Goal: Information Seeking & Learning: Learn about a topic

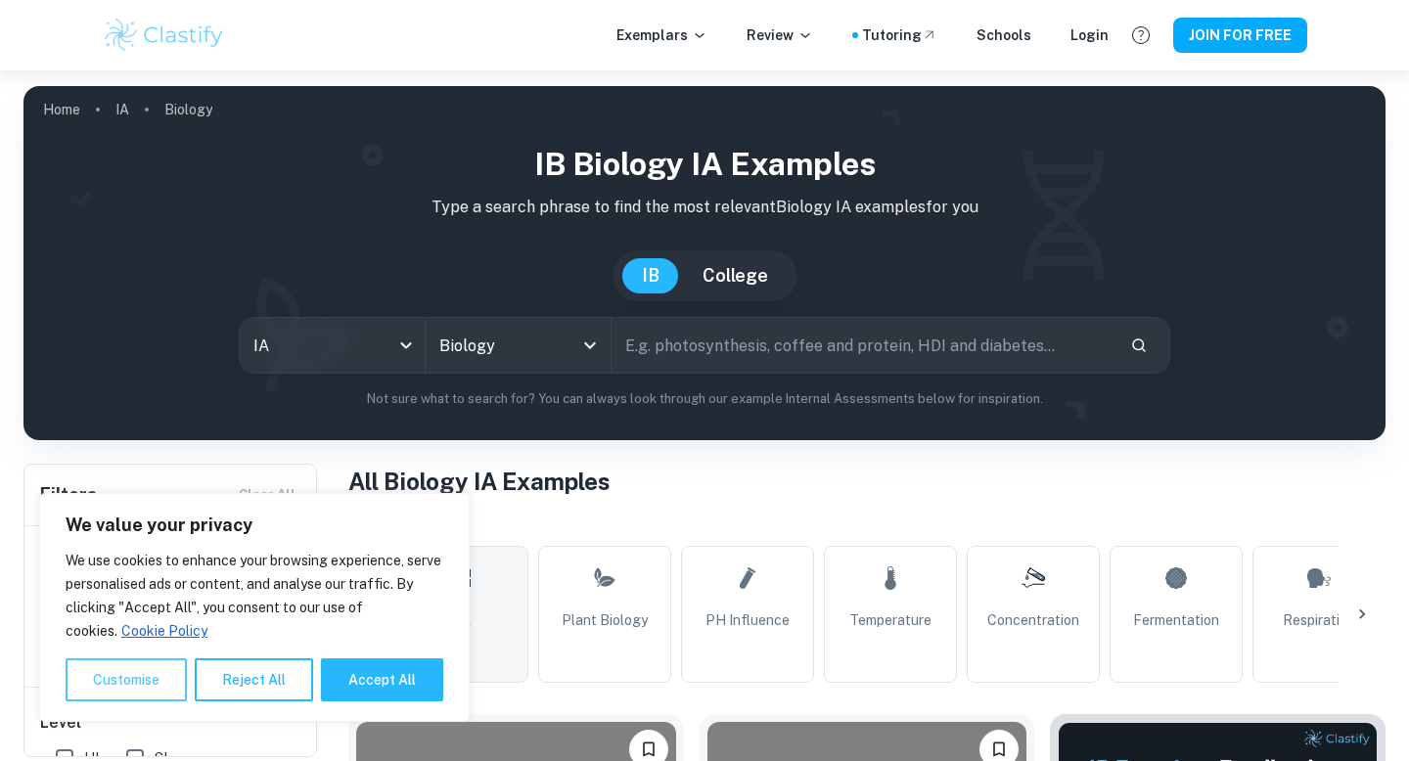
click at [143, 687] on button "Customise" at bounding box center [126, 679] width 121 height 43
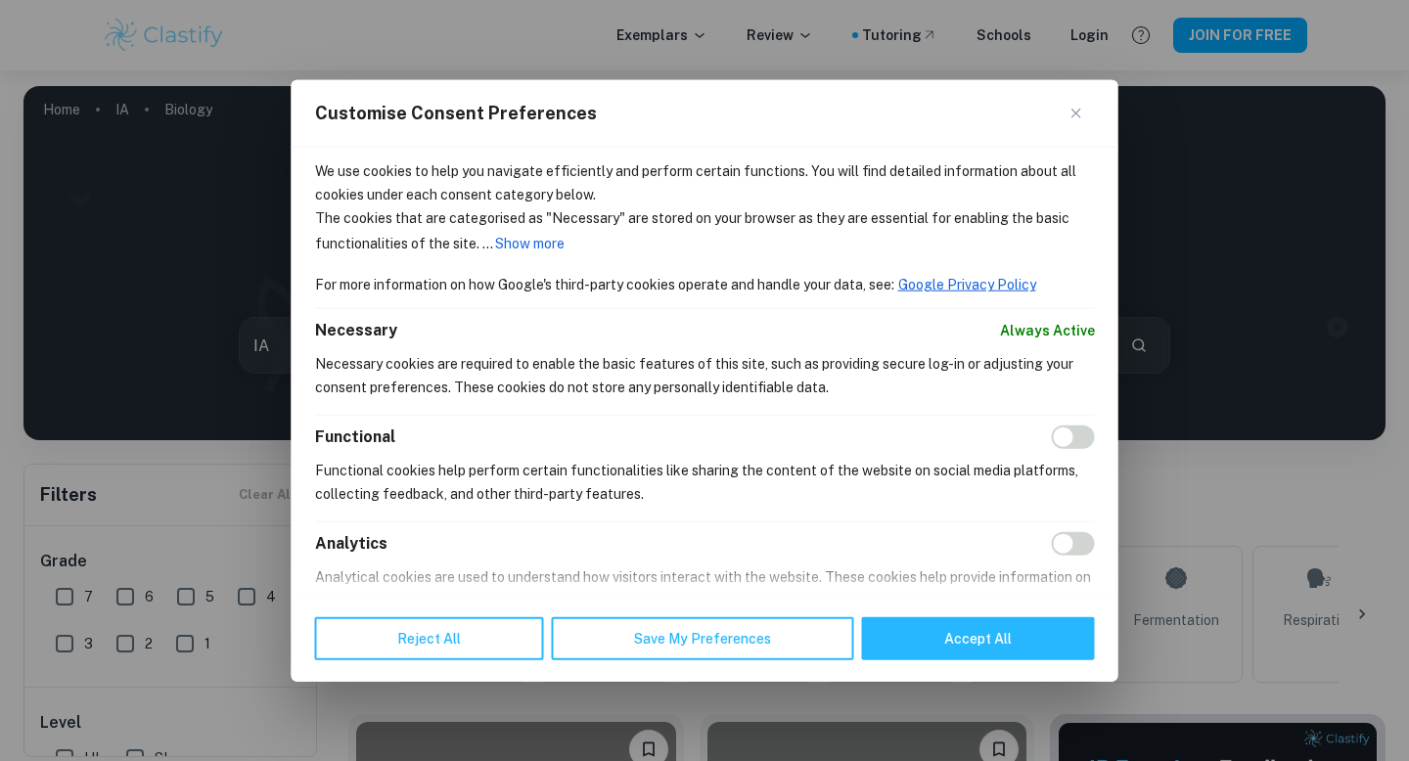
click at [1077, 121] on button "Close" at bounding box center [1082, 113] width 23 height 23
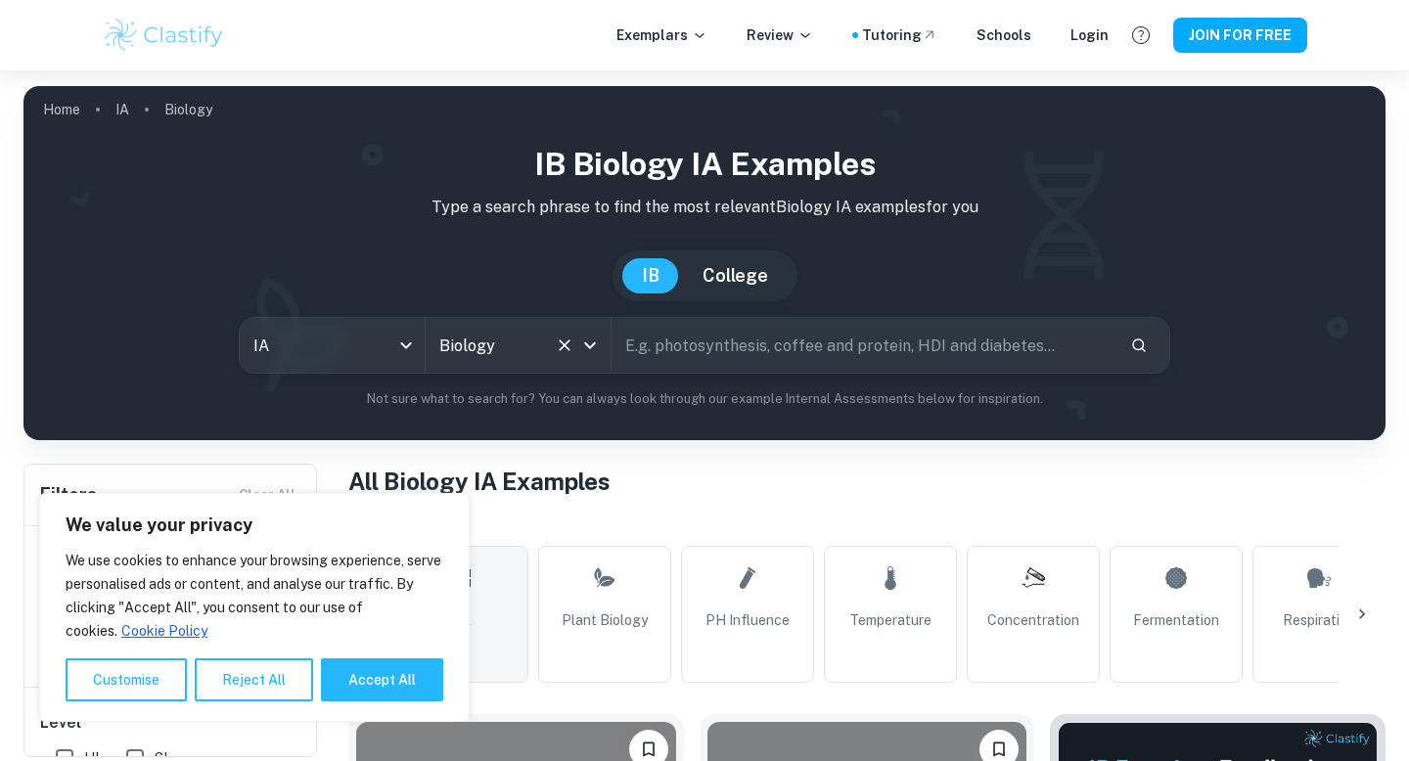
click at [567, 332] on button "Clear" at bounding box center [564, 345] width 27 height 27
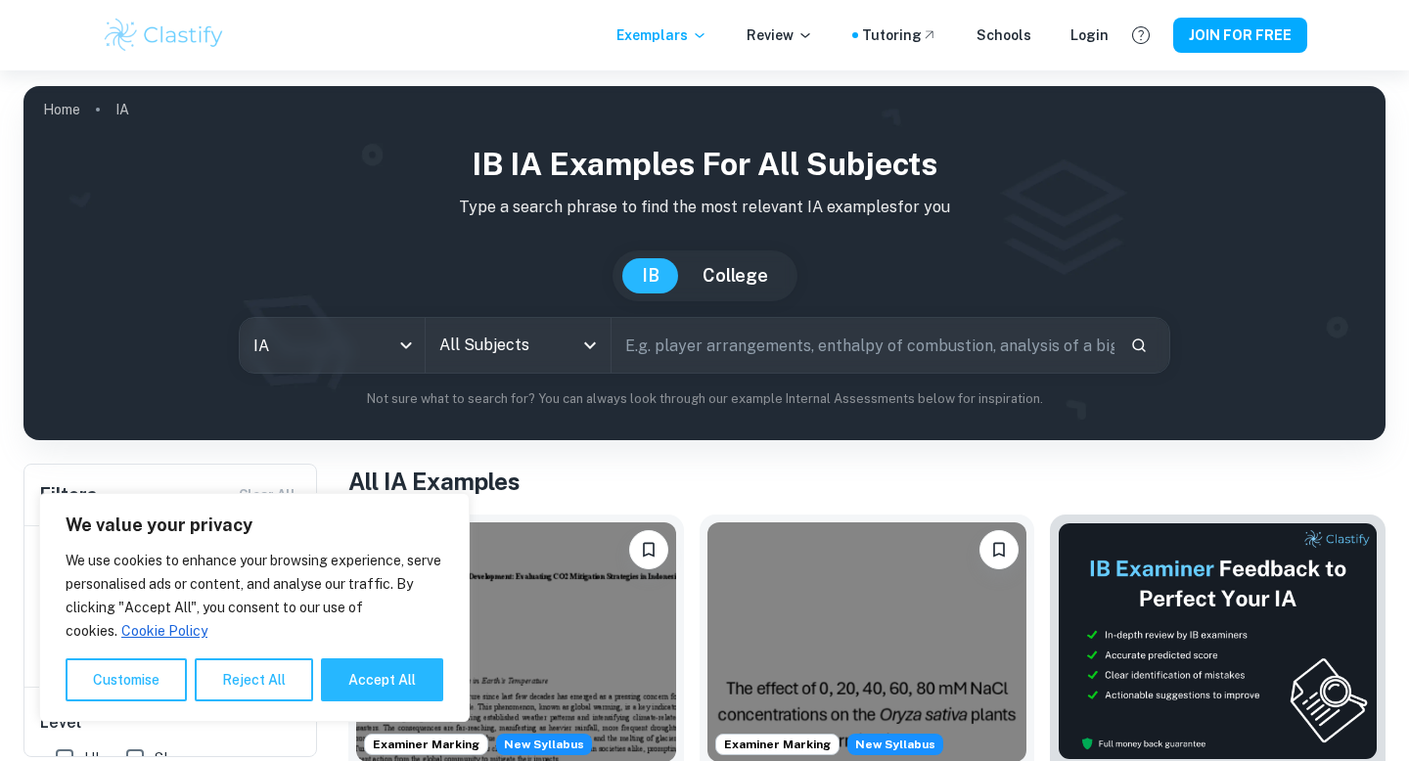
click at [589, 343] on icon "Open" at bounding box center [589, 345] width 23 height 23
click at [278, 684] on button "Reject All" at bounding box center [254, 679] width 118 height 43
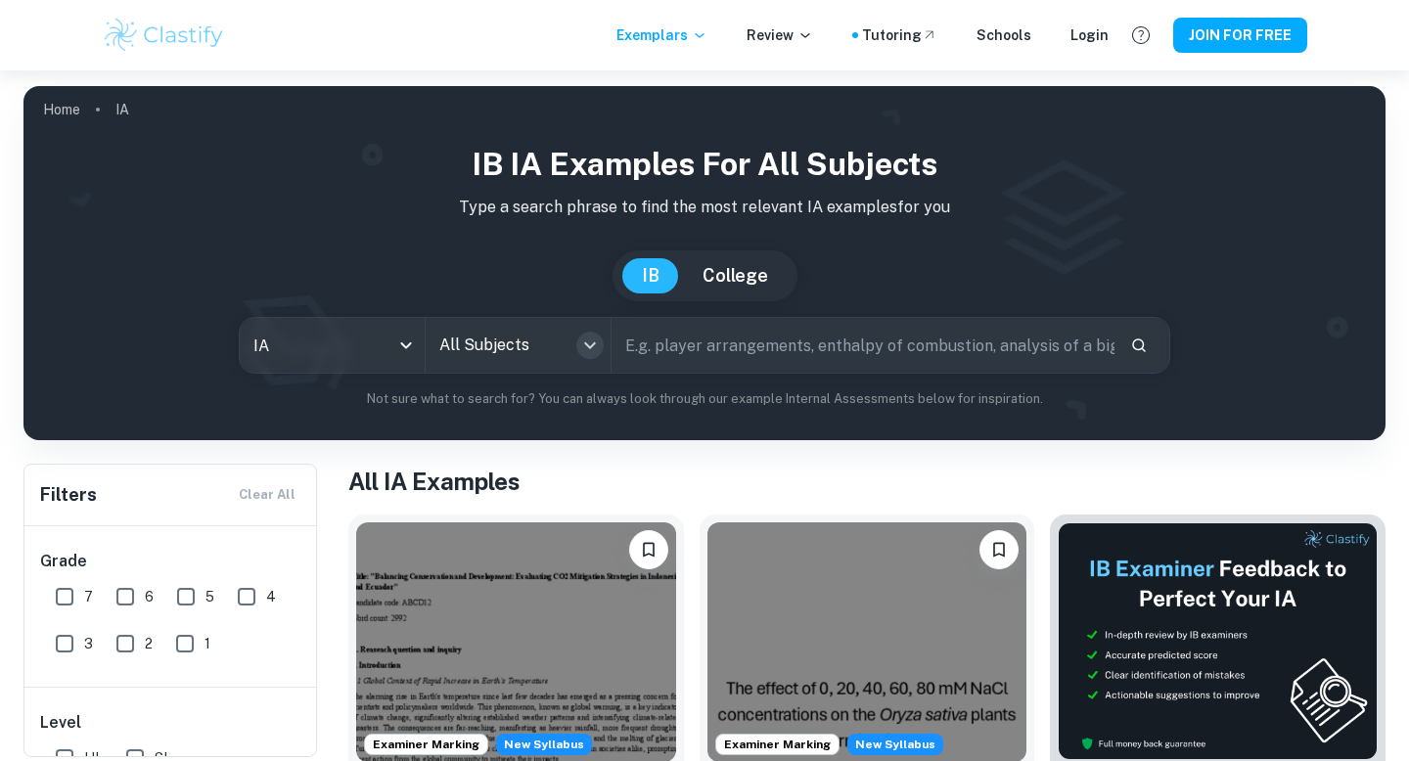
click at [597, 340] on icon "Open" at bounding box center [589, 345] width 23 height 23
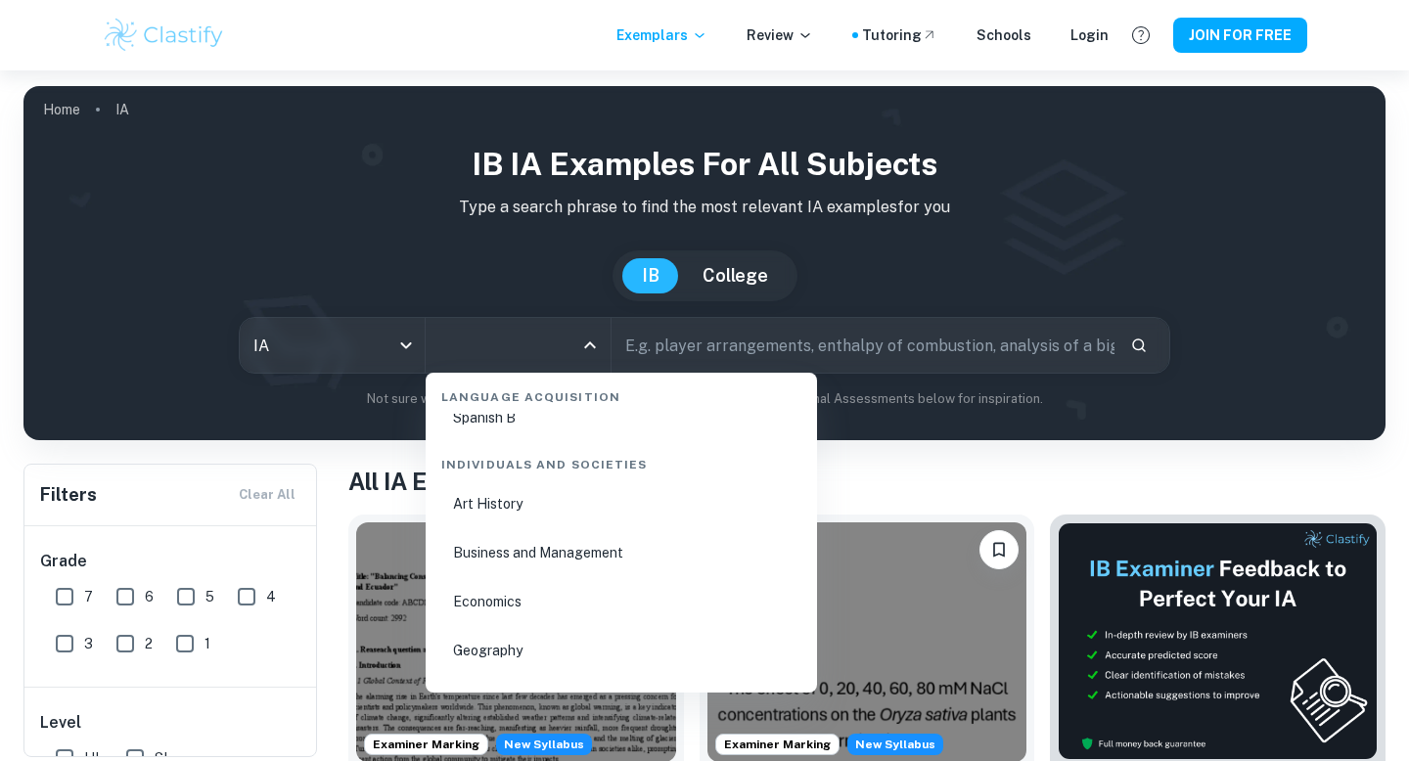
scroll to position [2310, 0]
click at [552, 554] on li "Business and Management" at bounding box center [621, 556] width 376 height 45
type input "Business and Management"
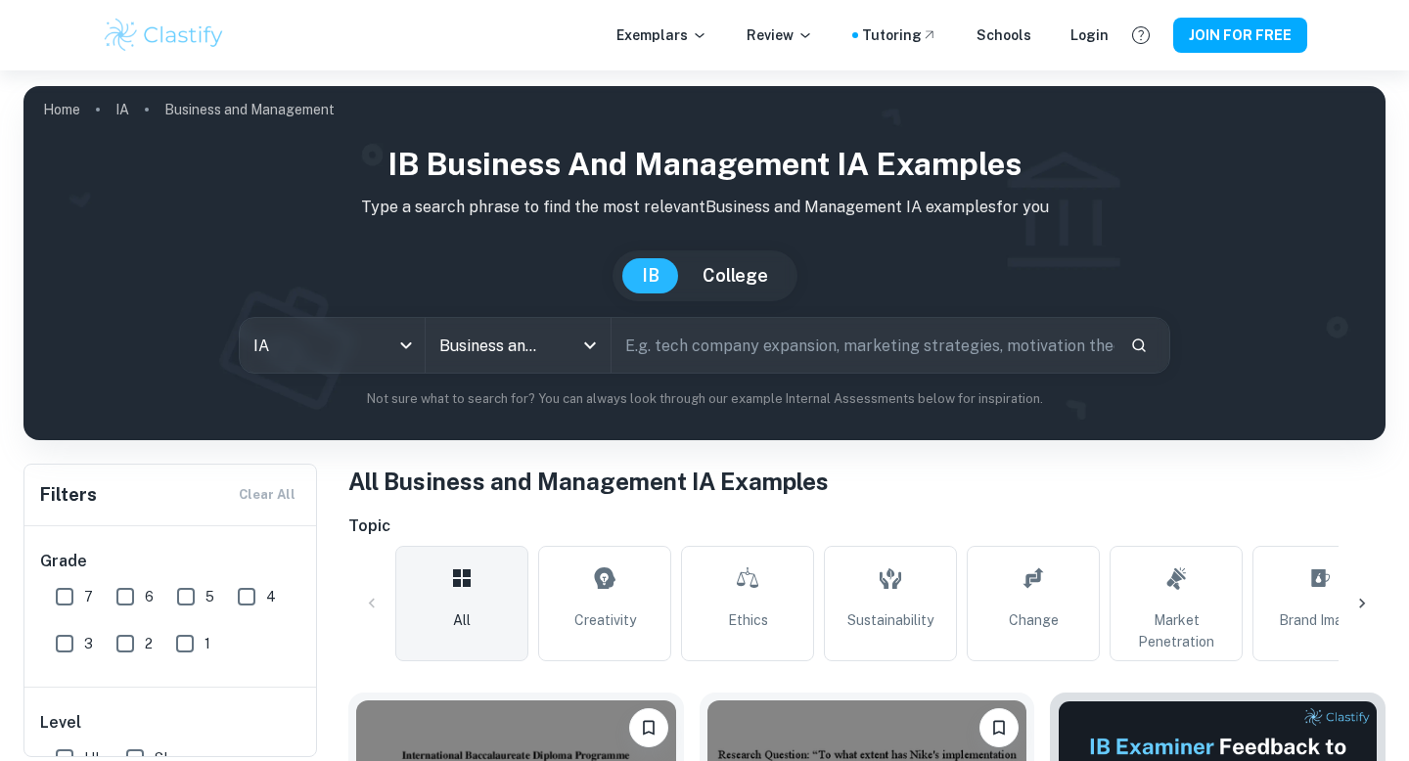
click at [766, 344] on input "text" at bounding box center [863, 345] width 503 height 55
click at [707, 34] on icon at bounding box center [700, 35] width 16 height 16
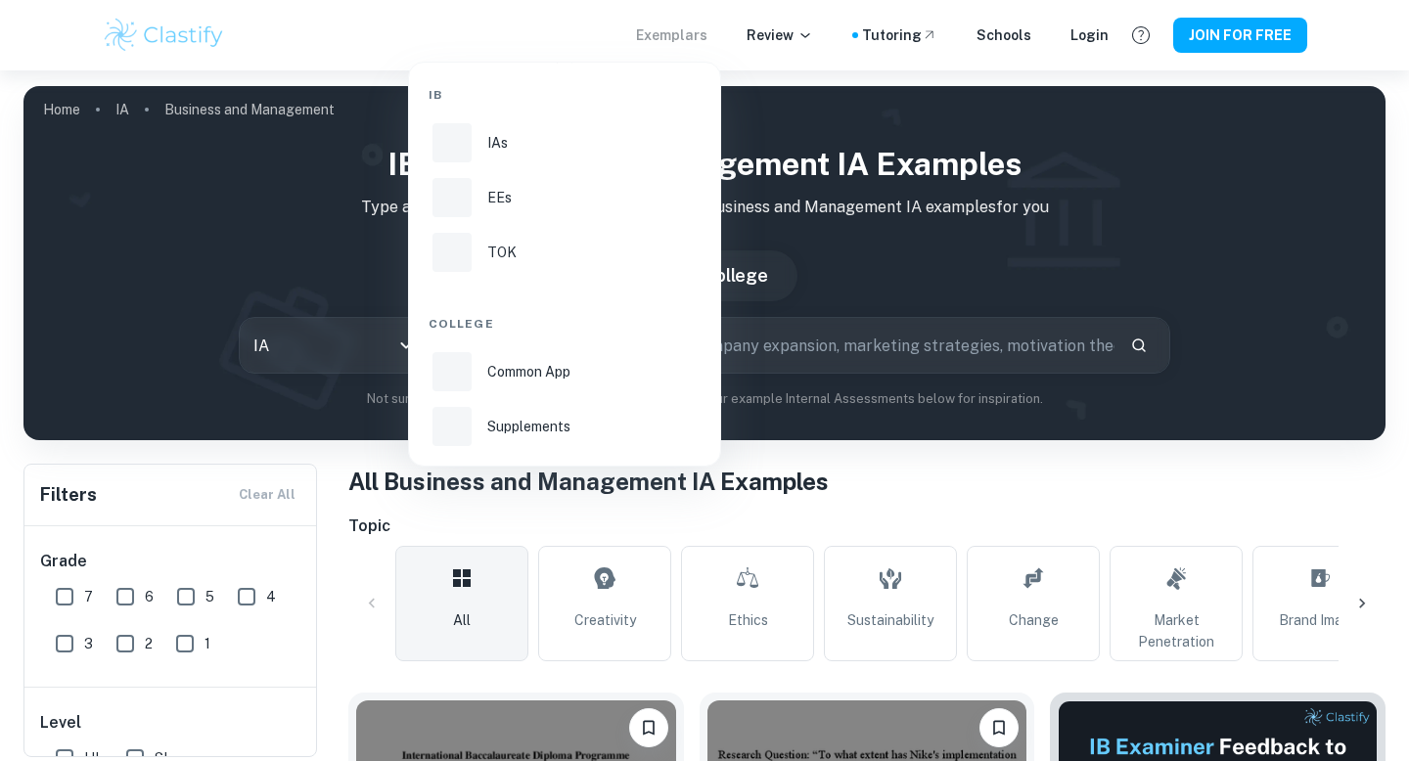
click at [806, 37] on div at bounding box center [704, 380] width 1409 height 761
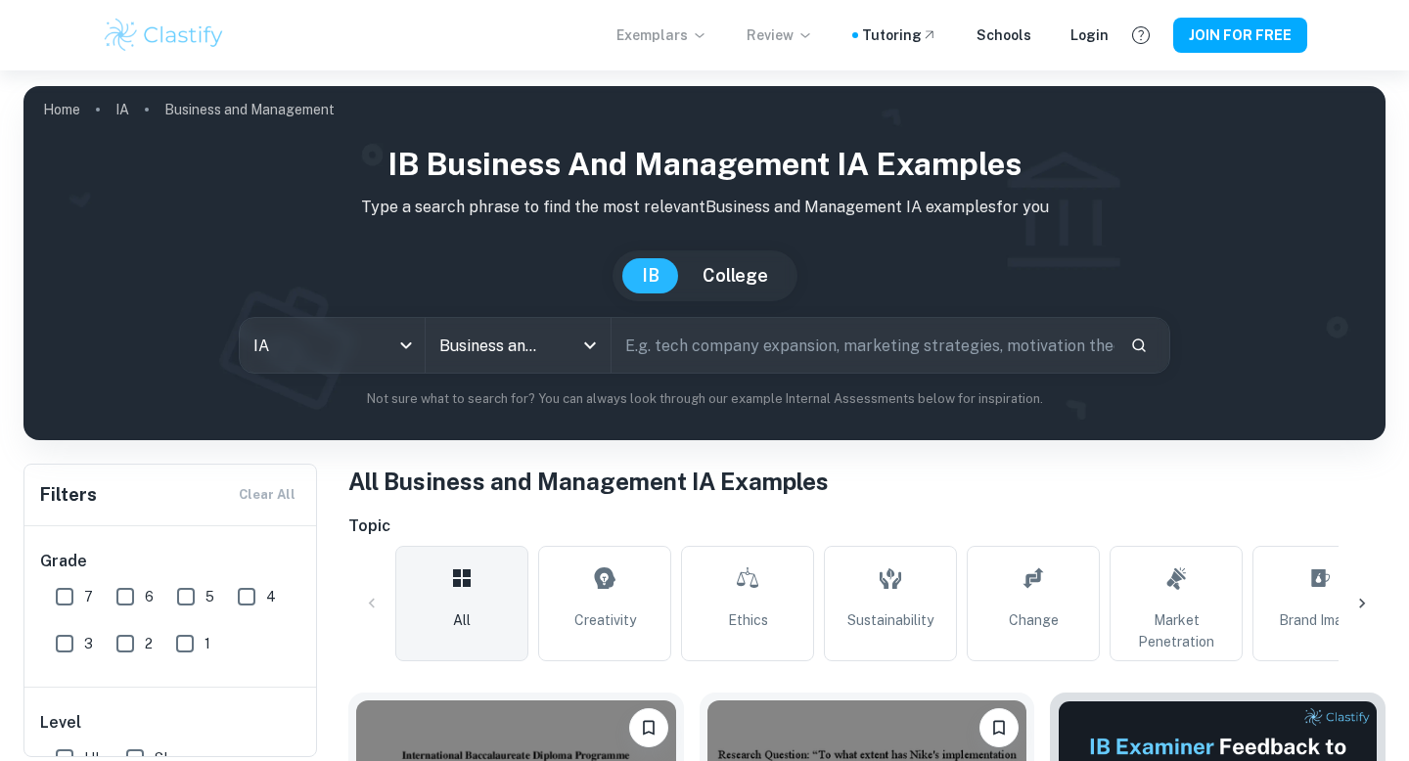
click at [813, 33] on icon at bounding box center [805, 35] width 16 height 16
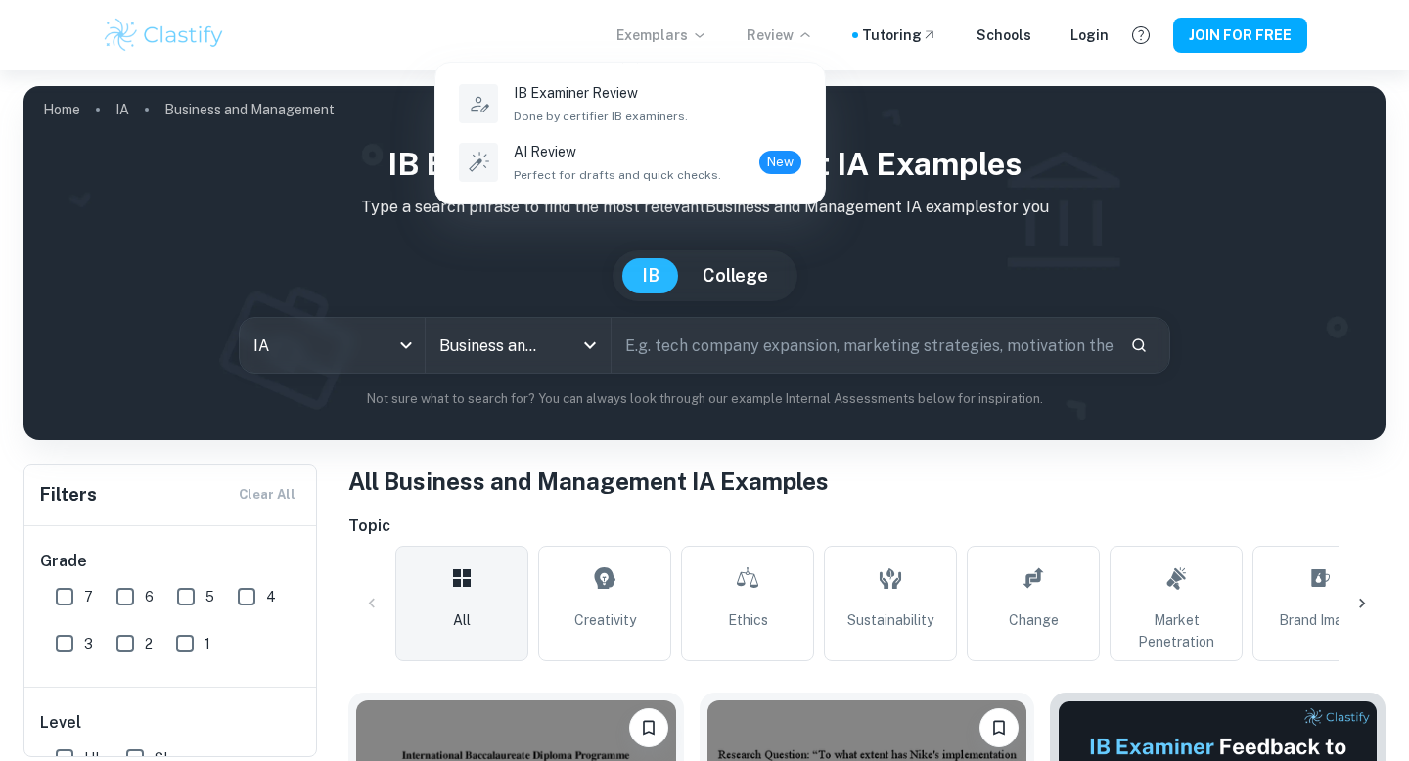
click at [815, 31] on div at bounding box center [704, 380] width 1409 height 761
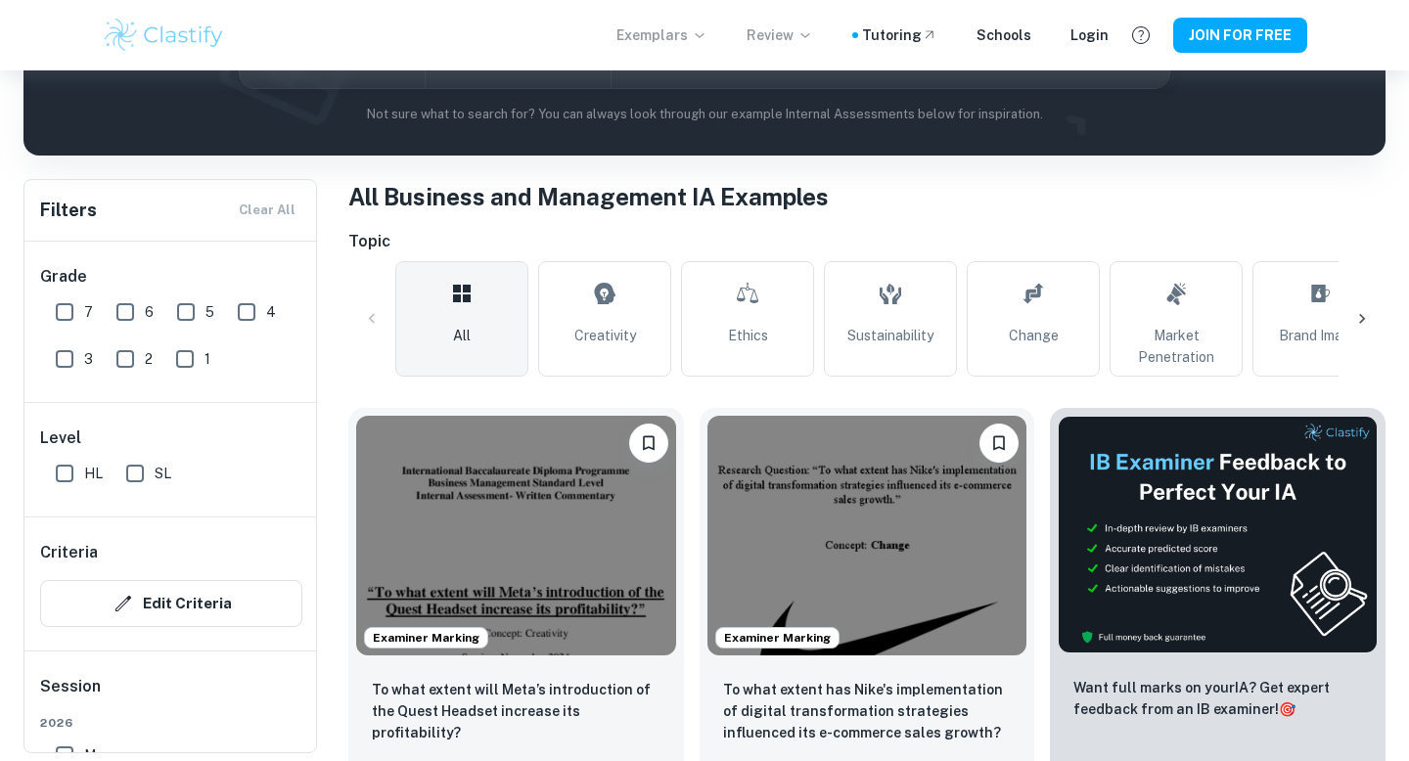
scroll to position [287, 0]
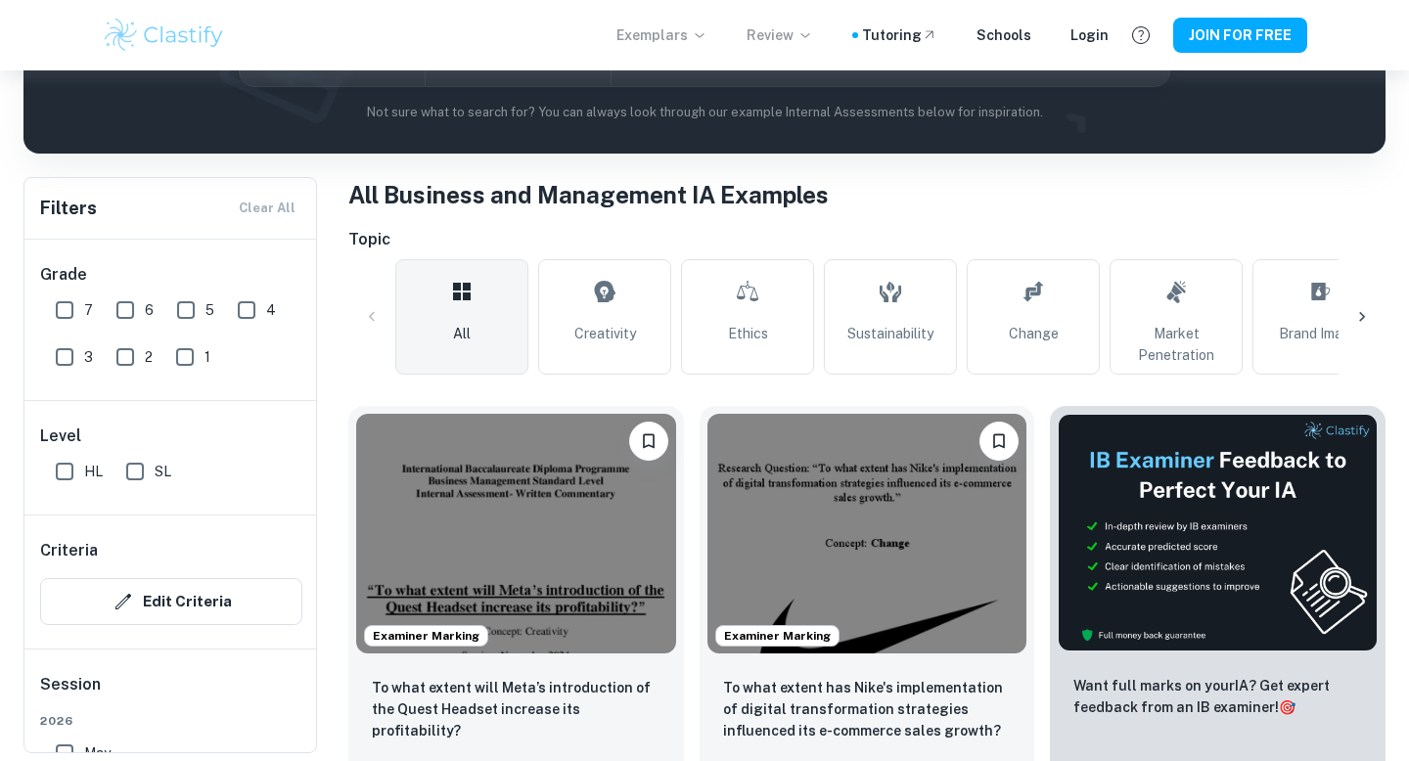
click at [1361, 323] on icon at bounding box center [1362, 317] width 20 height 20
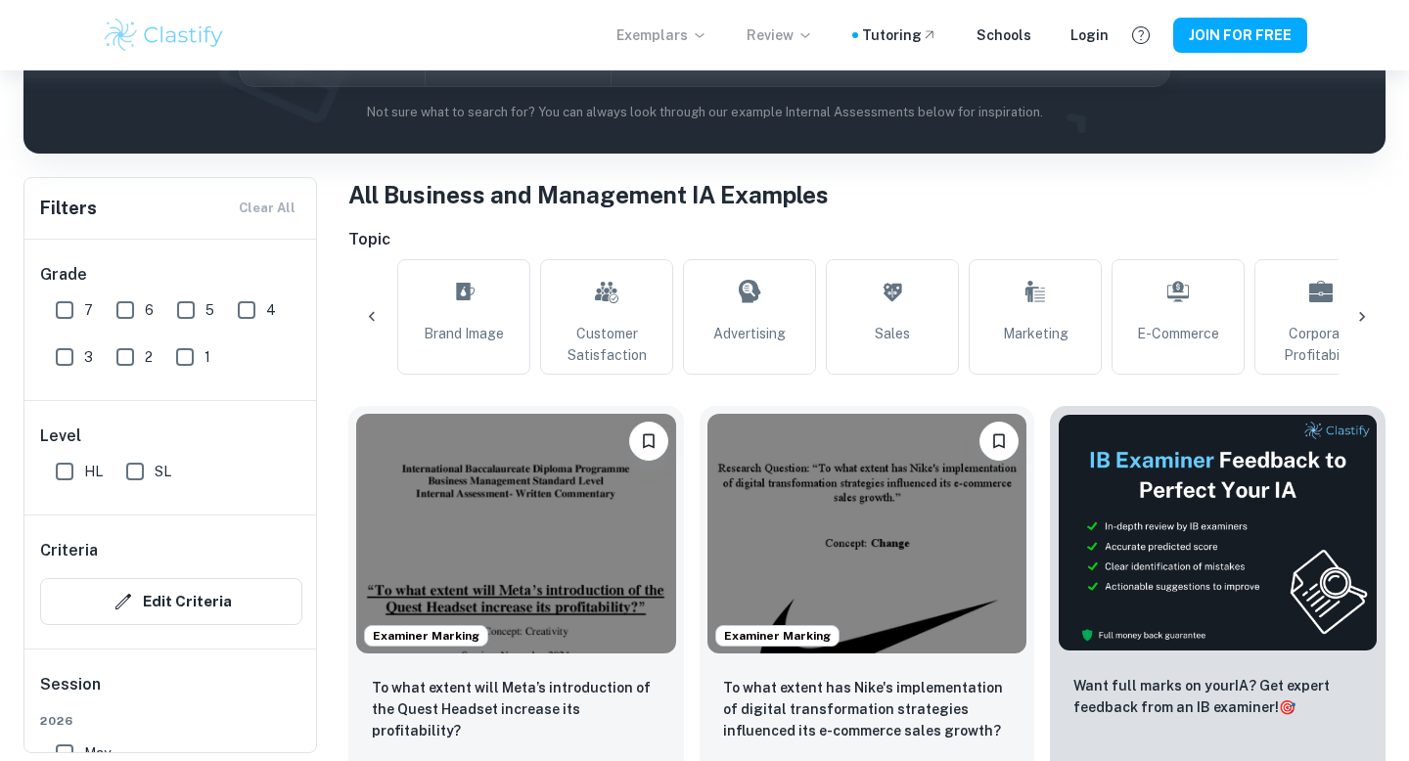
scroll to position [0, 918]
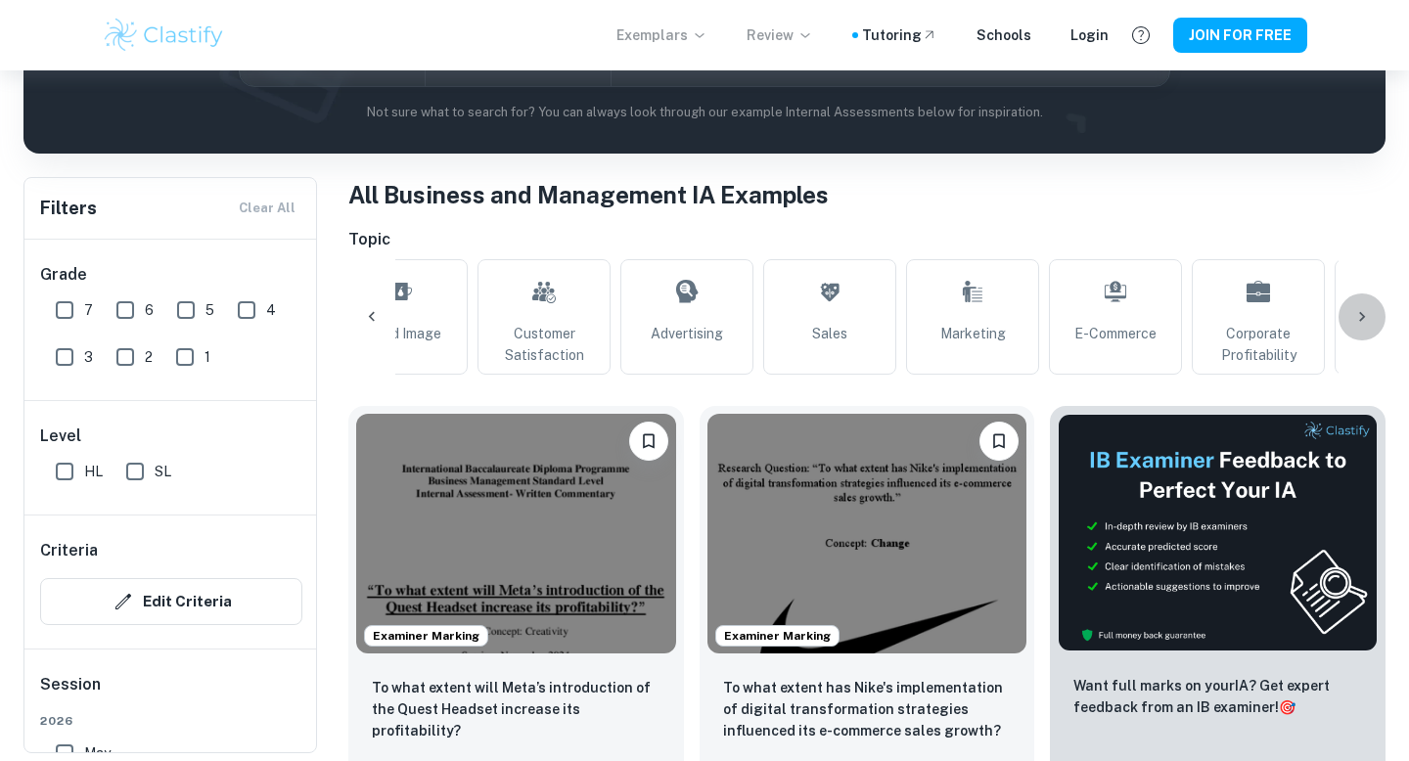
click at [1358, 310] on icon at bounding box center [1362, 317] width 20 height 20
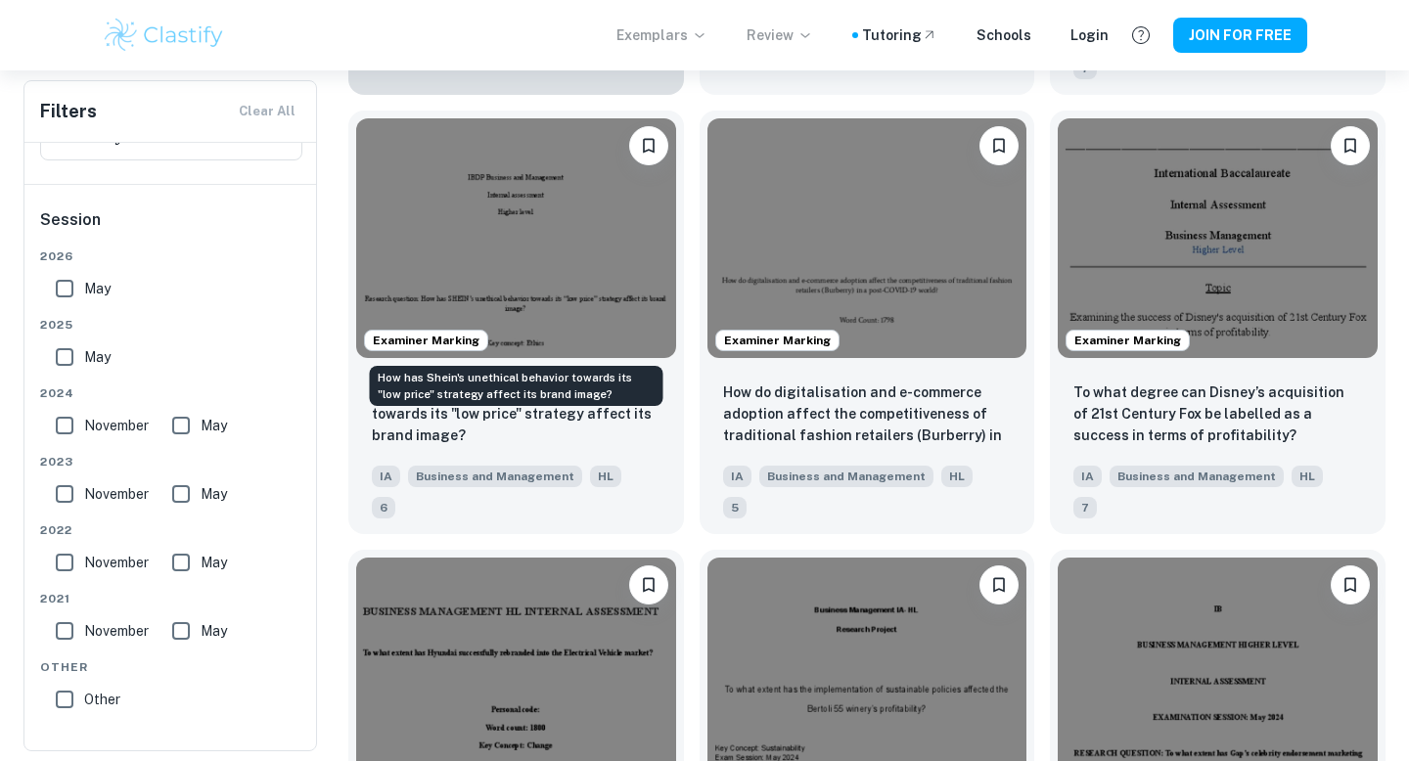
scroll to position [1906, 0]
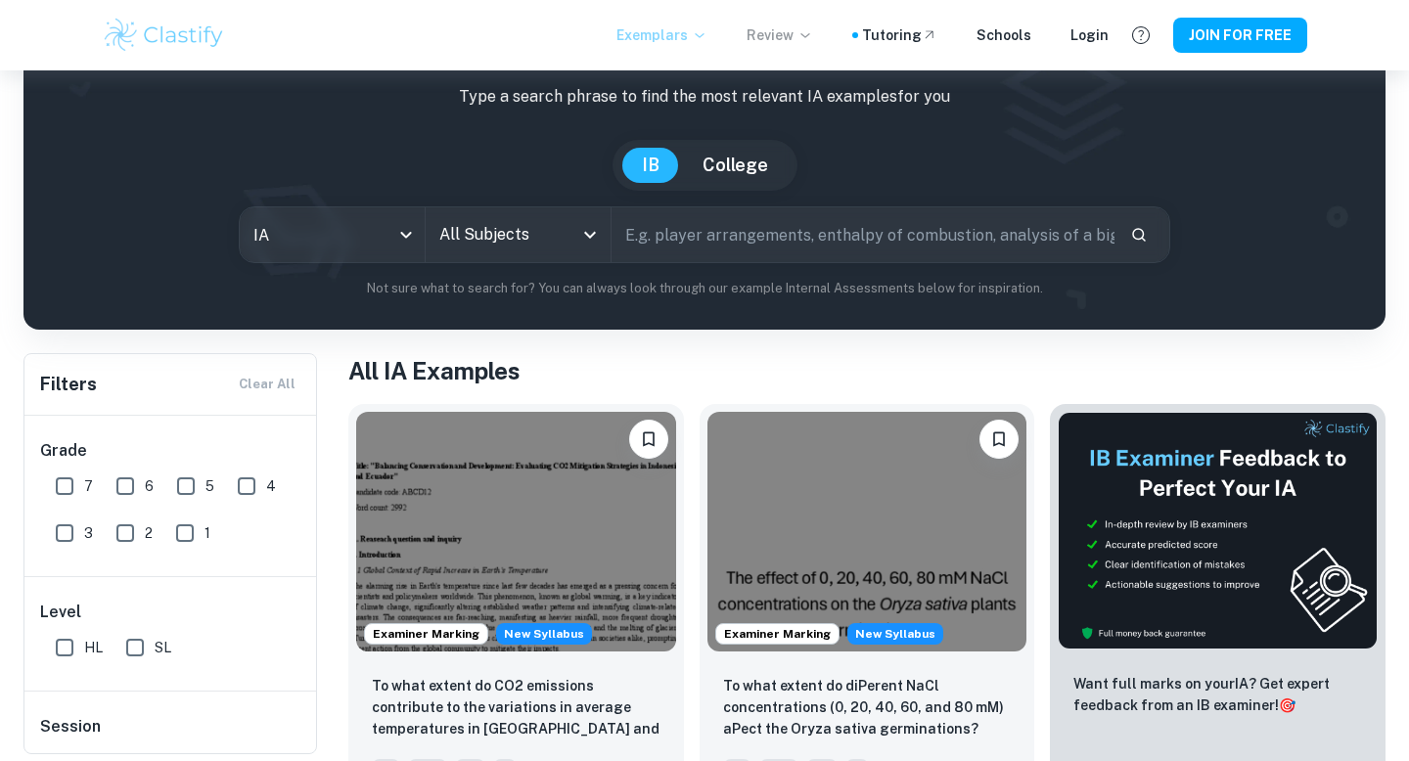
scroll to position [112, 0]
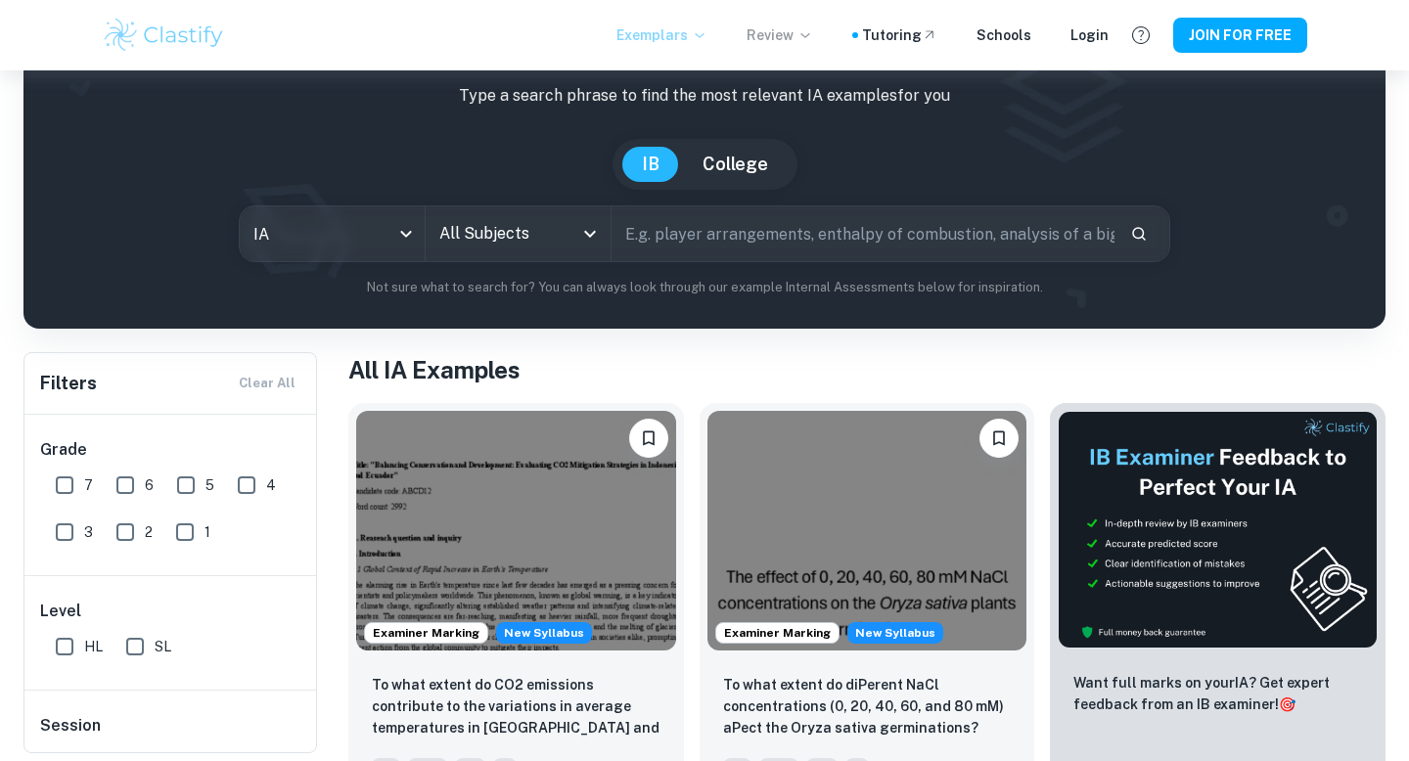
click at [562, 238] on input "All Subjects" at bounding box center [503, 233] width 138 height 37
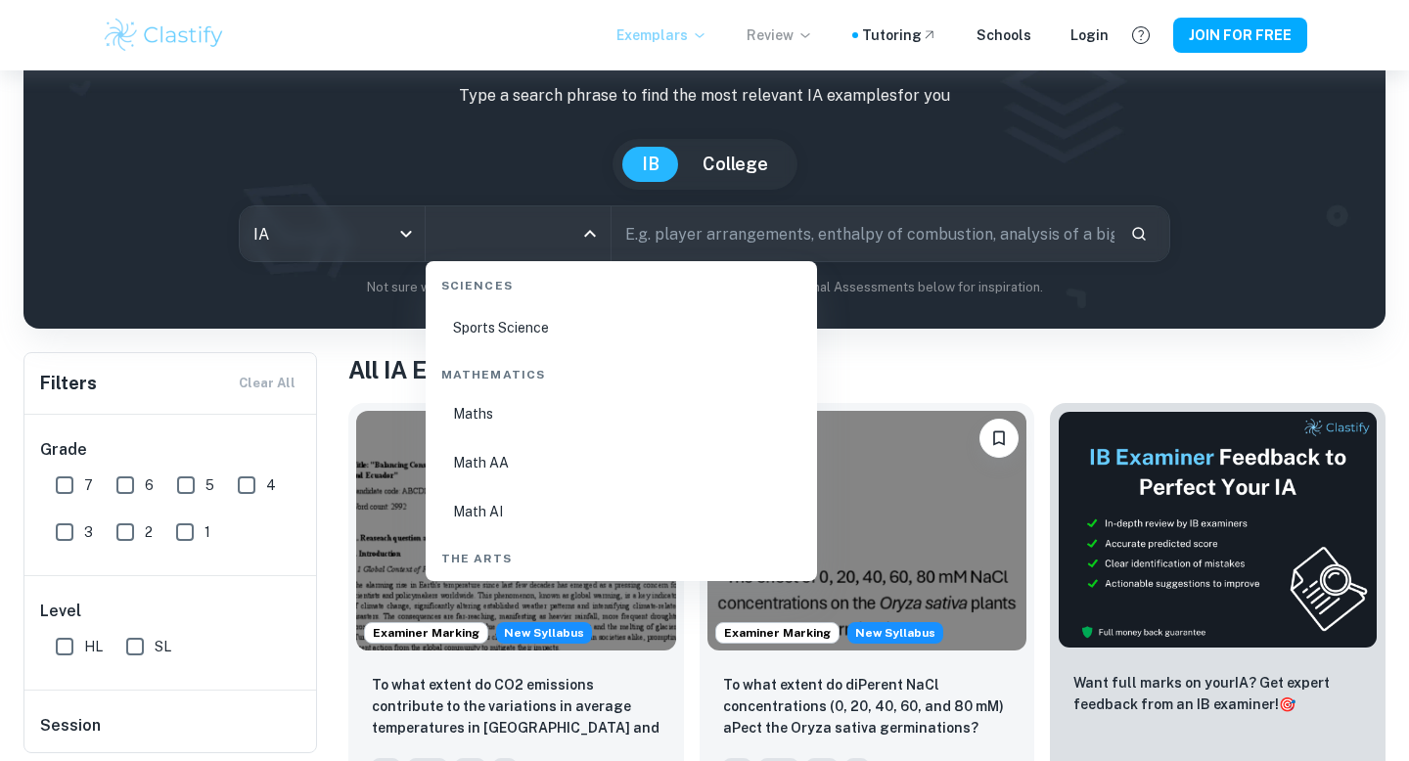
scroll to position [3289, 0]
click at [491, 514] on li "Math AI" at bounding box center [621, 518] width 376 height 45
type input "Math AI"
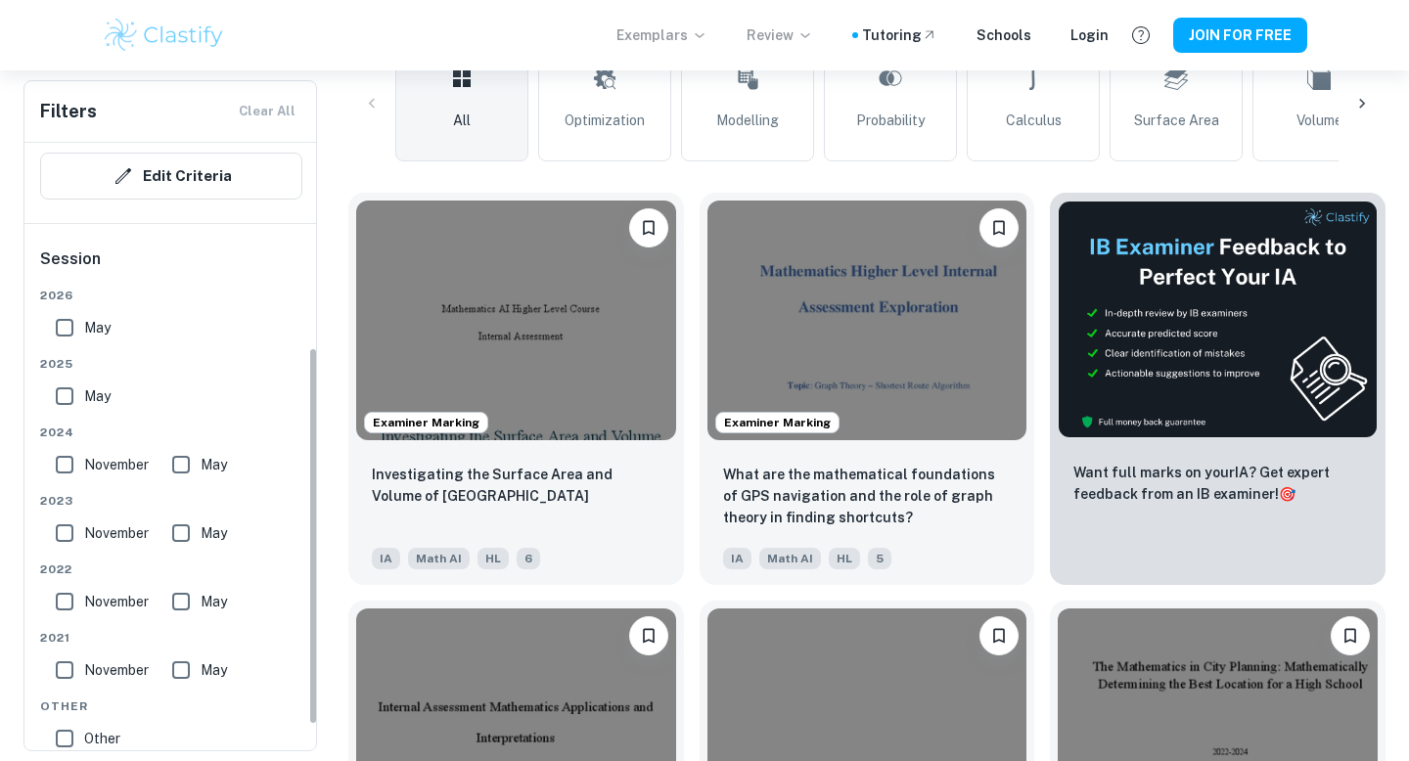
scroll to position [339, 0]
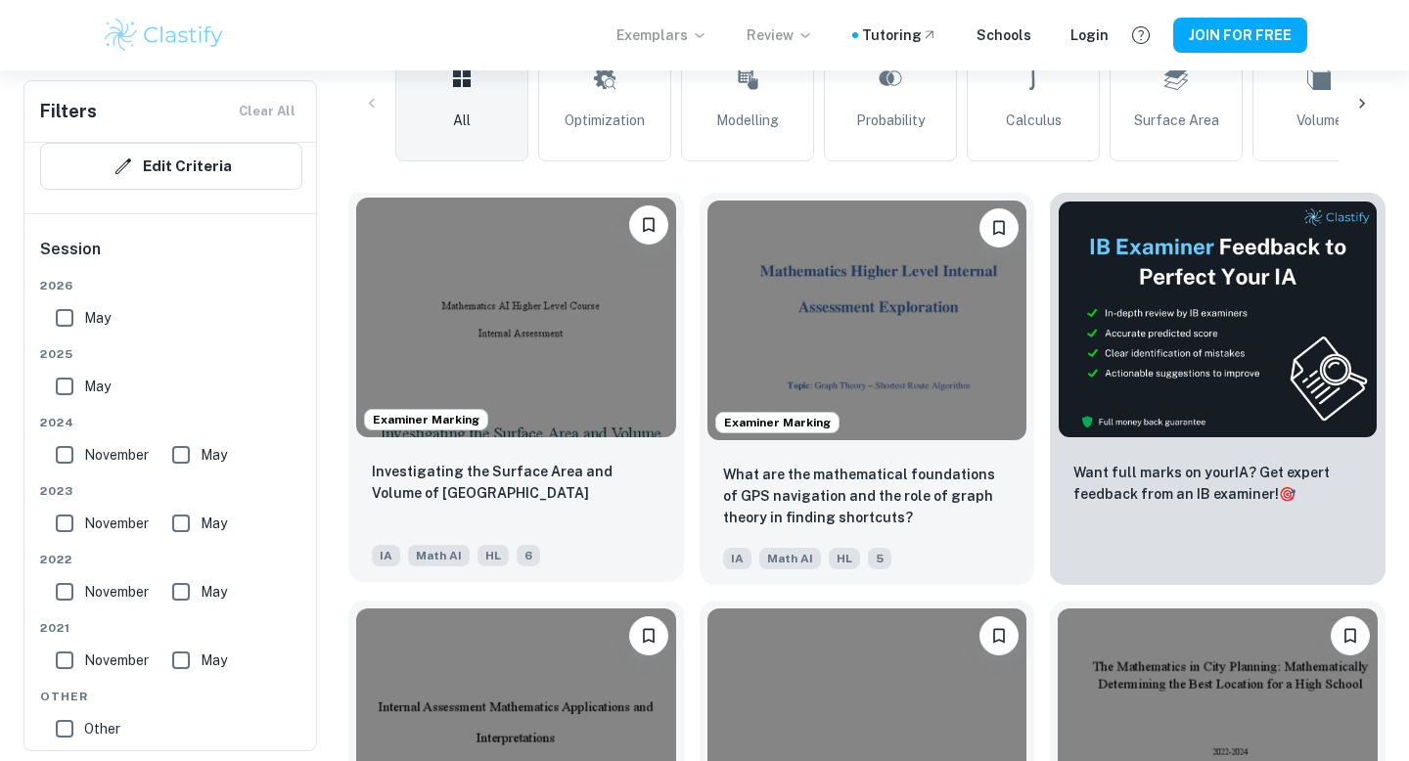
click at [532, 338] on img at bounding box center [516, 318] width 320 height 240
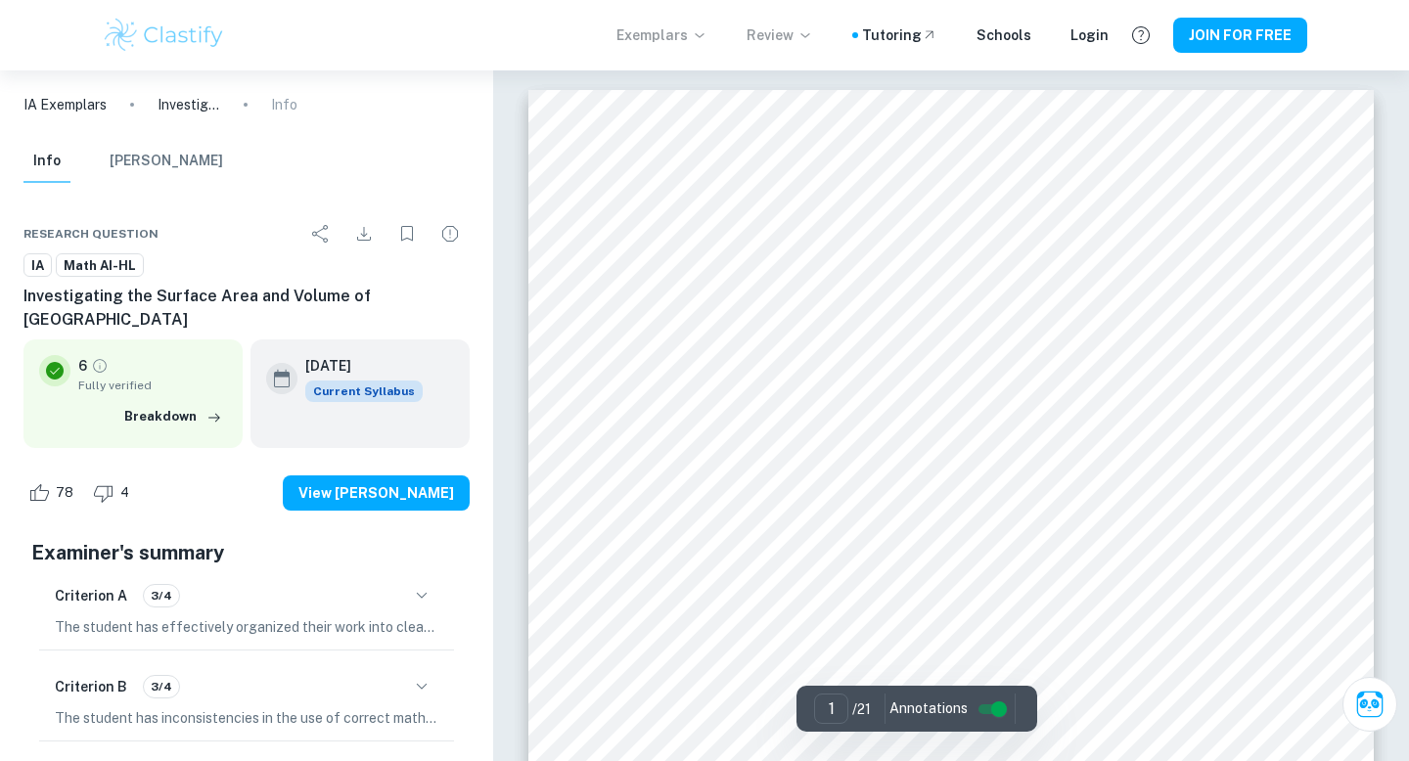
scroll to position [107, 0]
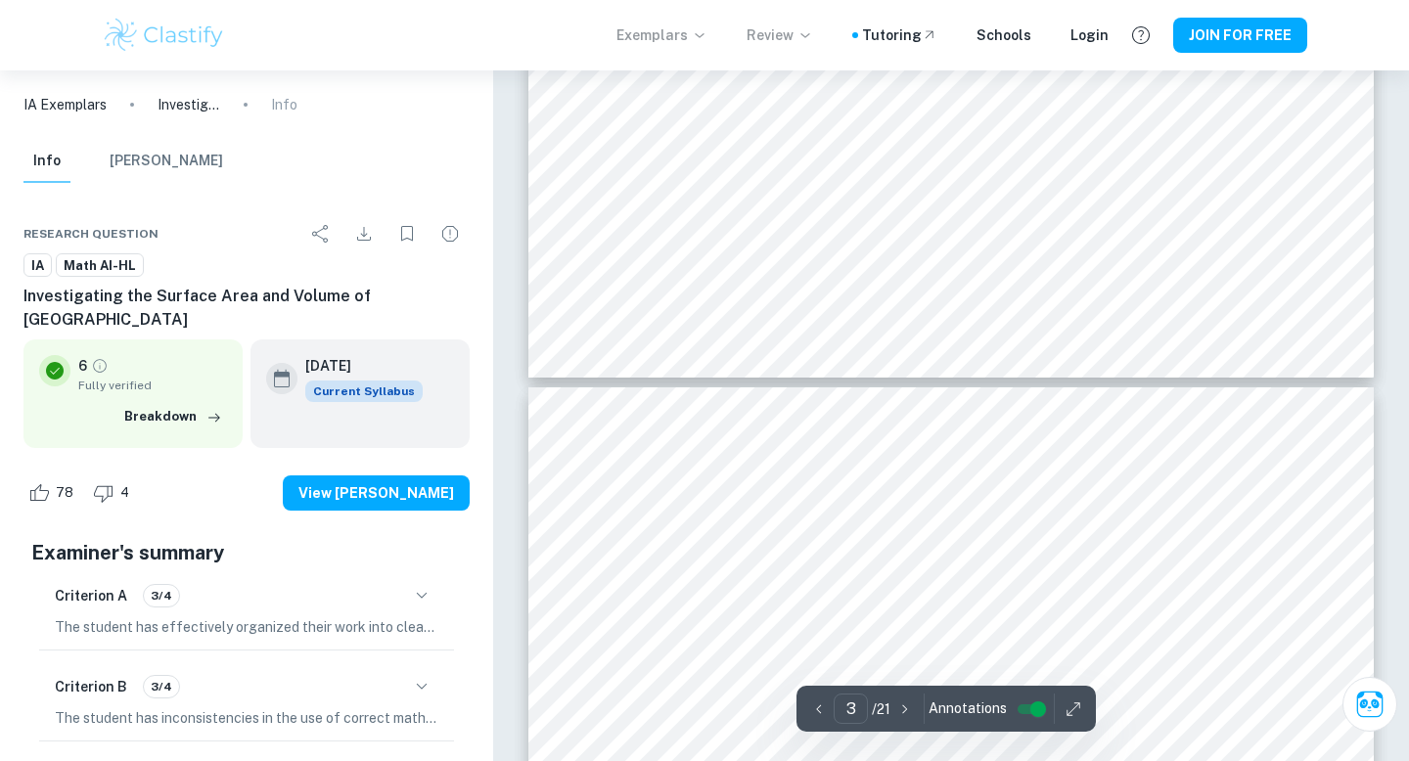
type input "4"
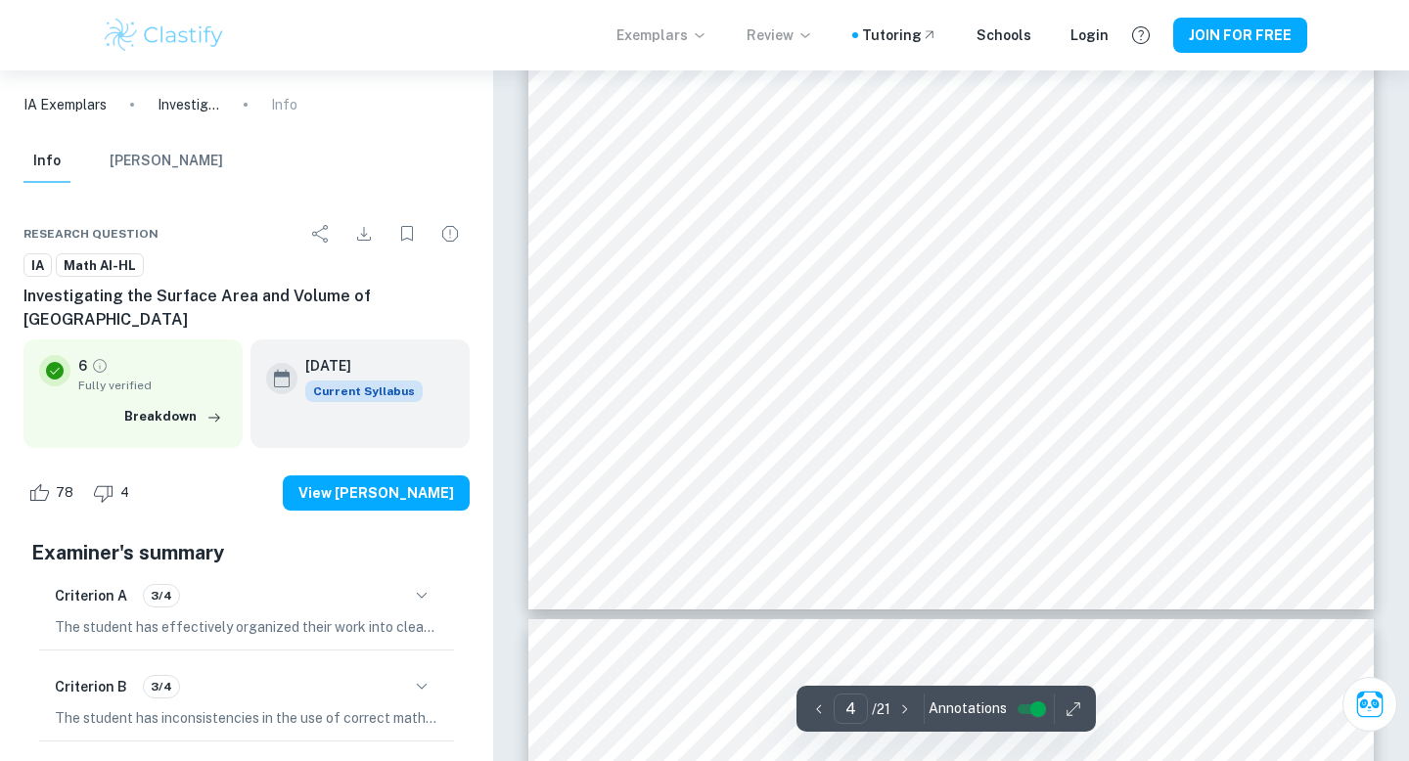
scroll to position [4165, 0]
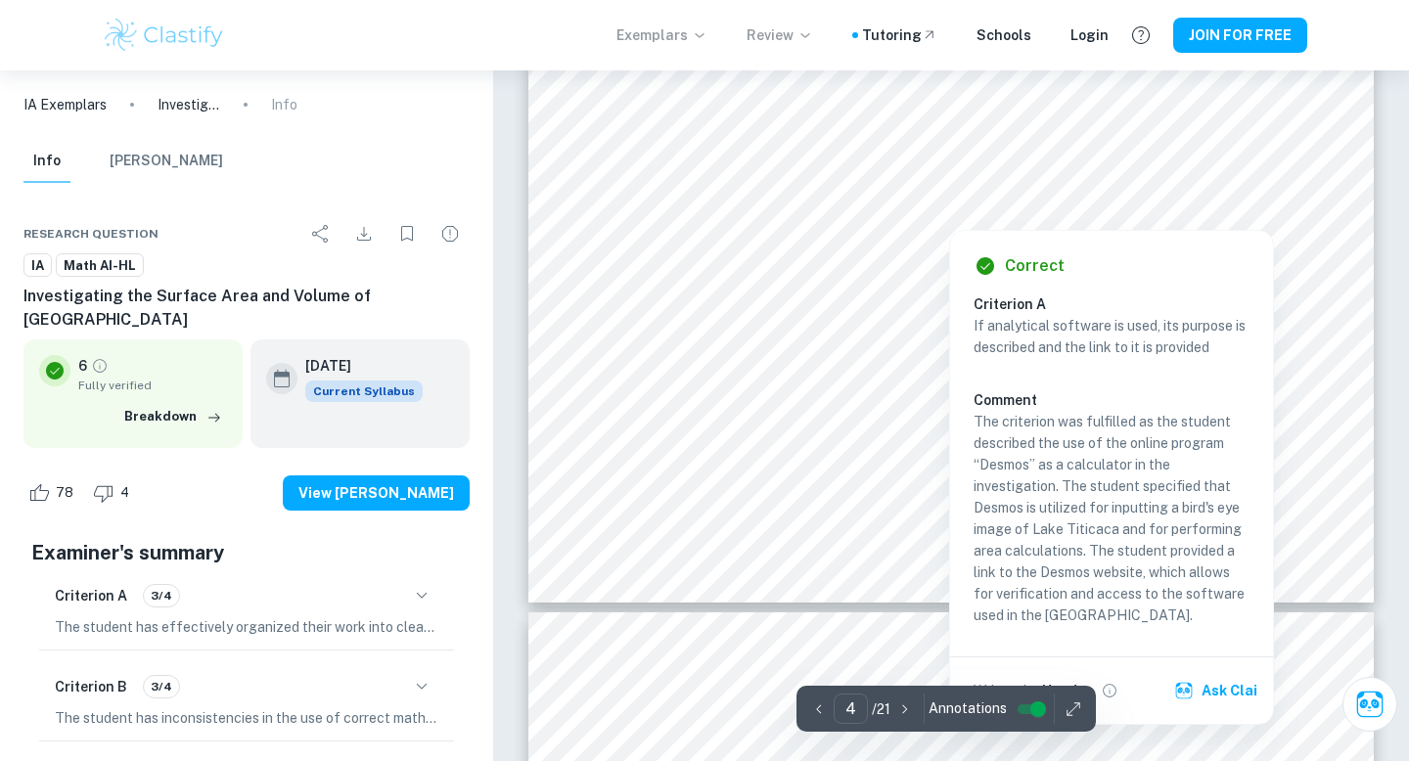
click at [934, 213] on div at bounding box center [949, 215] width 642 height 20
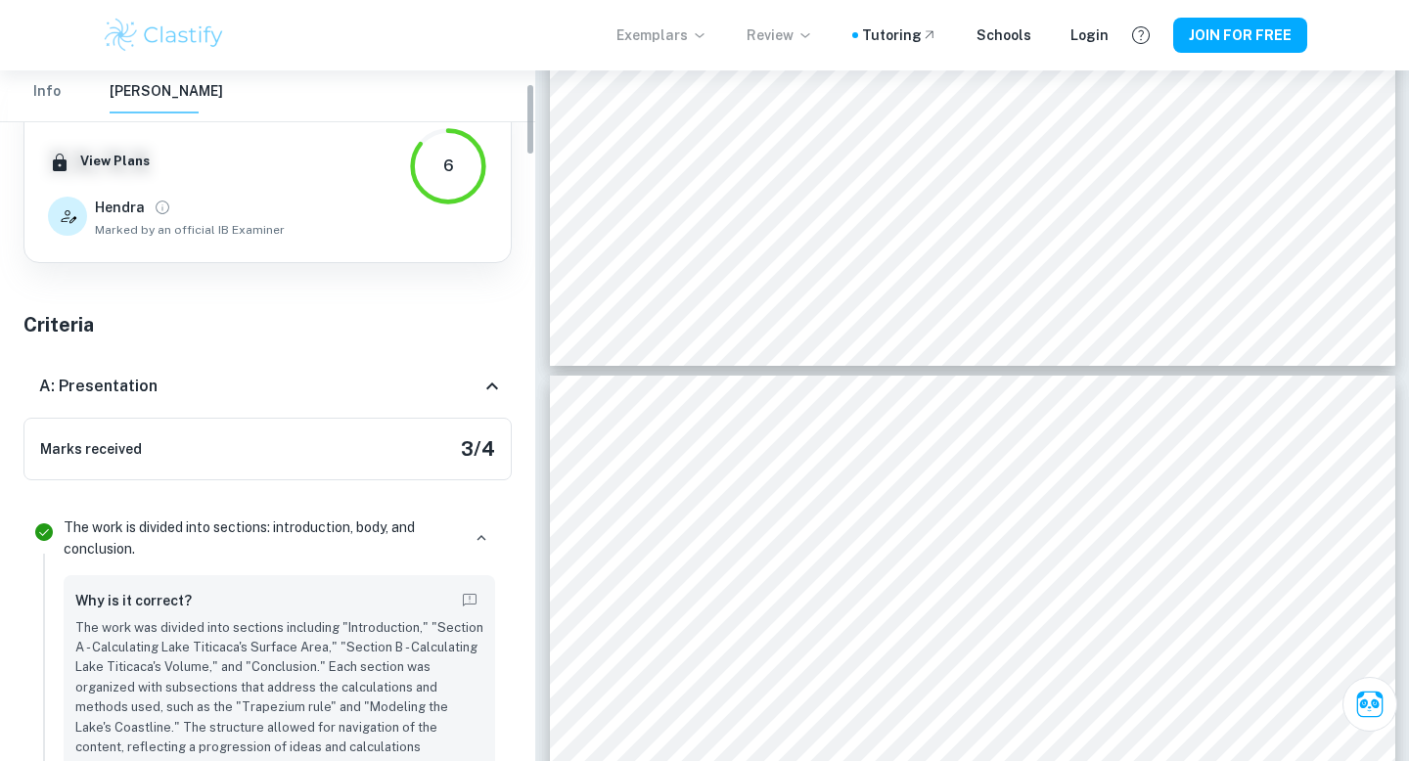
scroll to position [0, 0]
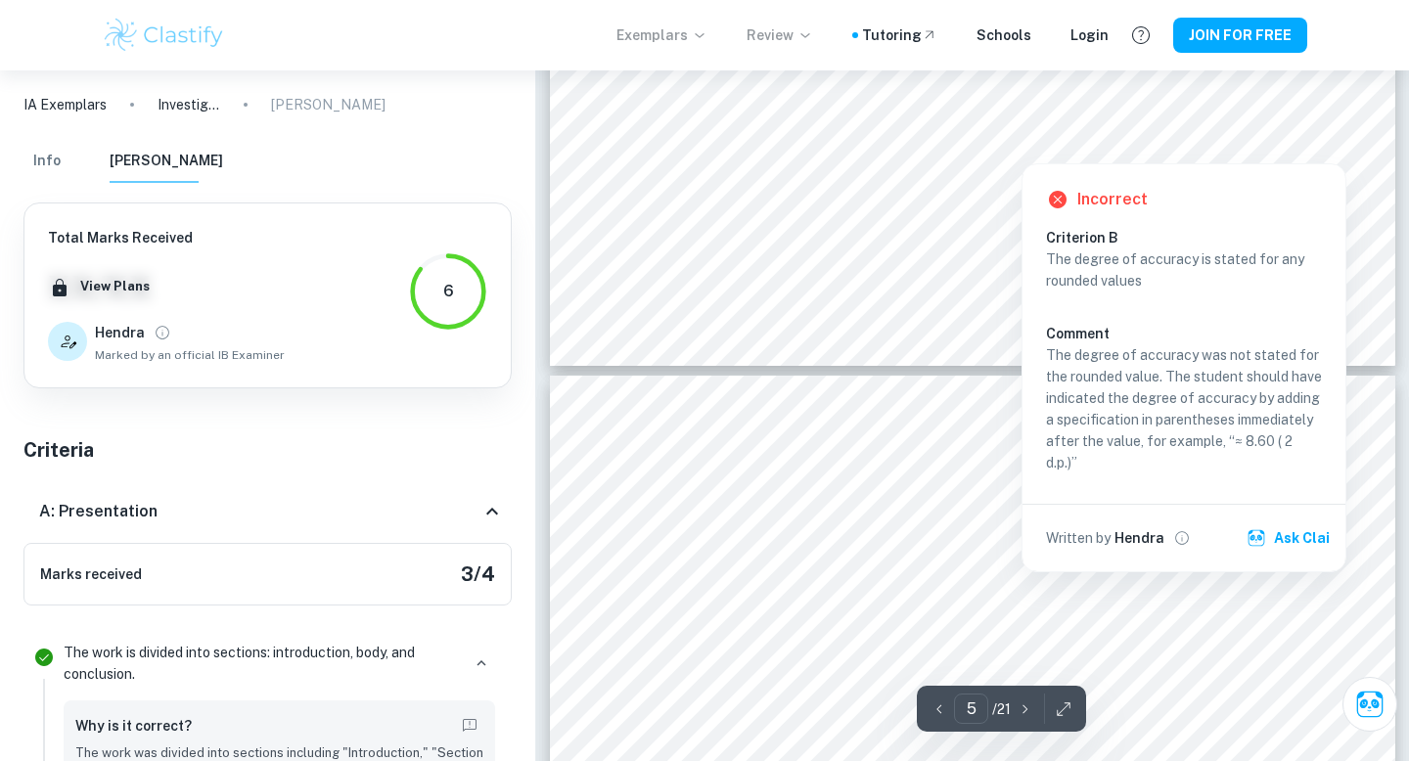
click at [1015, 153] on div at bounding box center [1021, 149] width 38 height 20
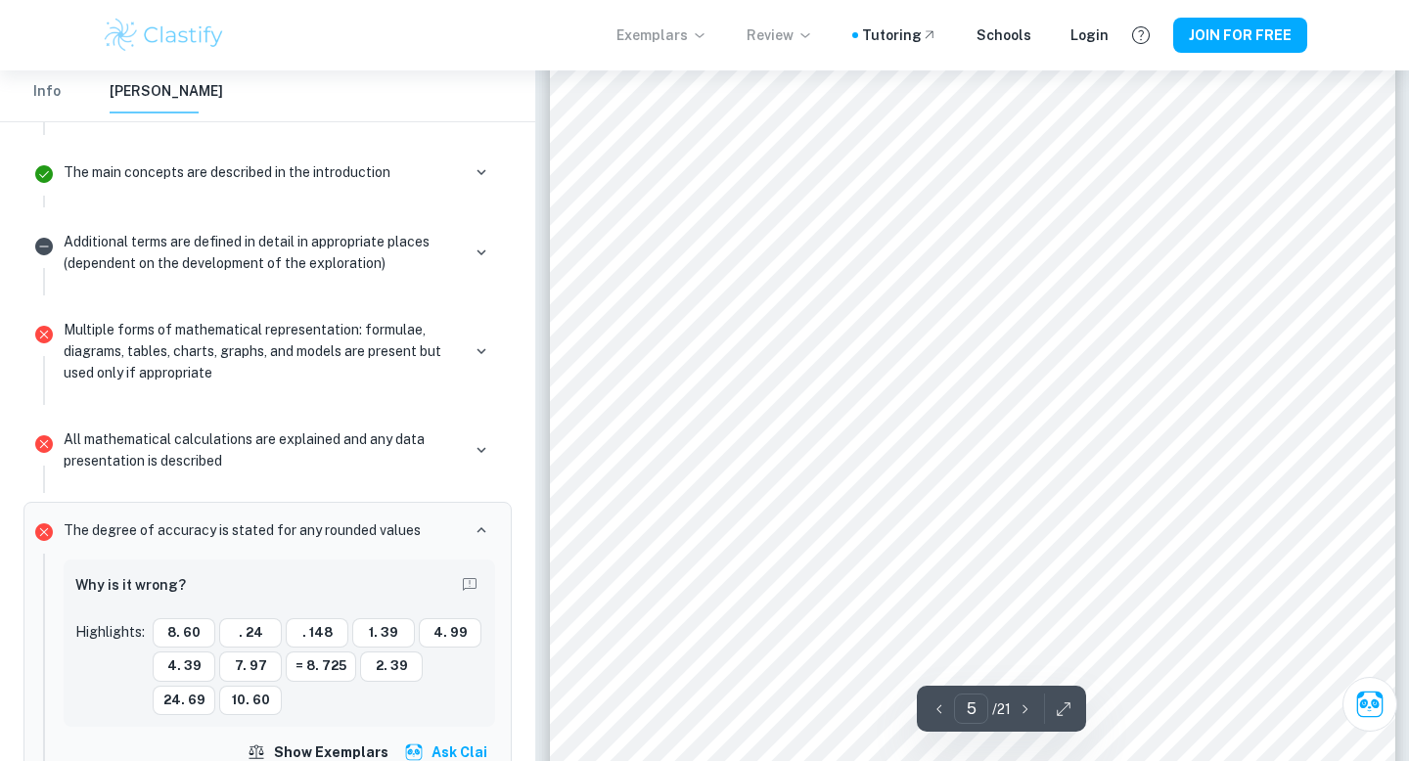
scroll to position [4630, 0]
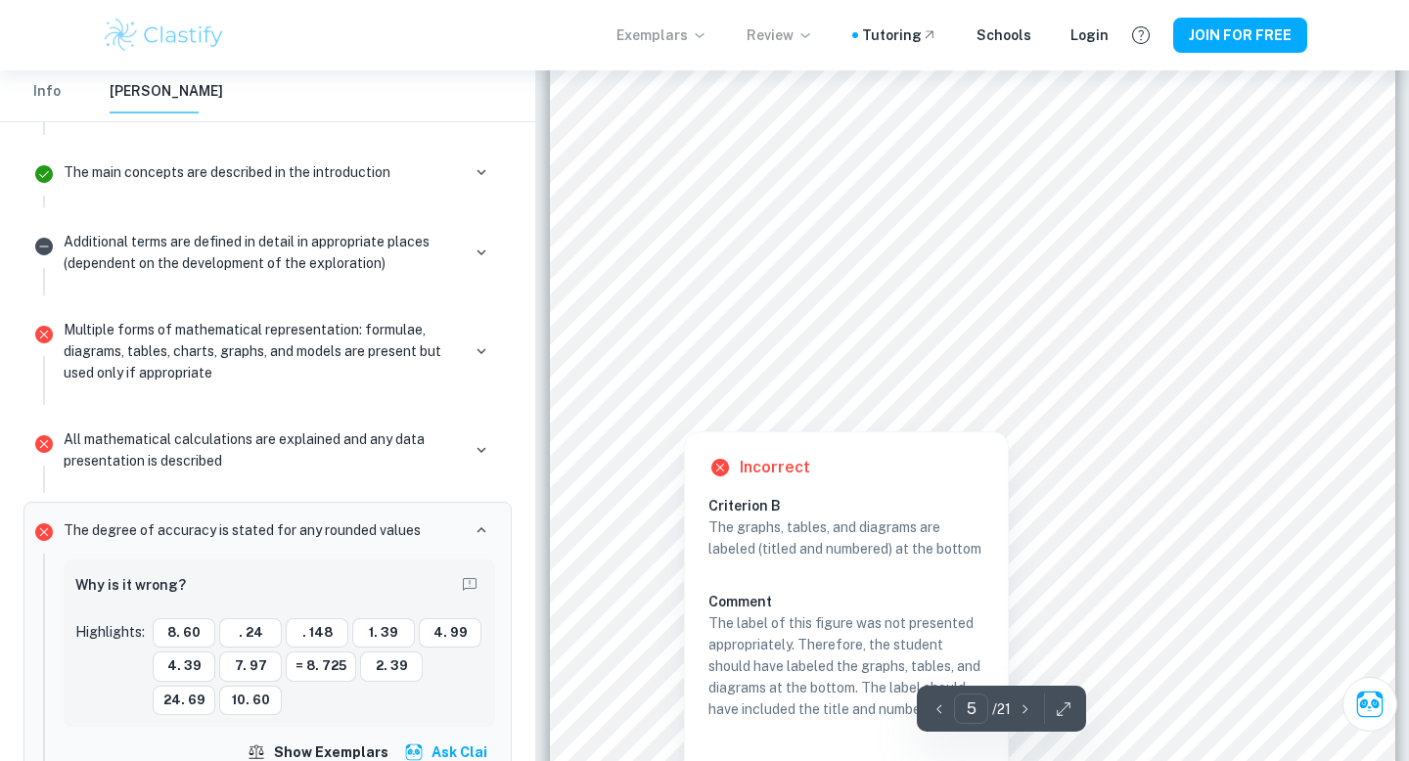
click at [684, 421] on div at bounding box center [683, 417] width 50 height 20
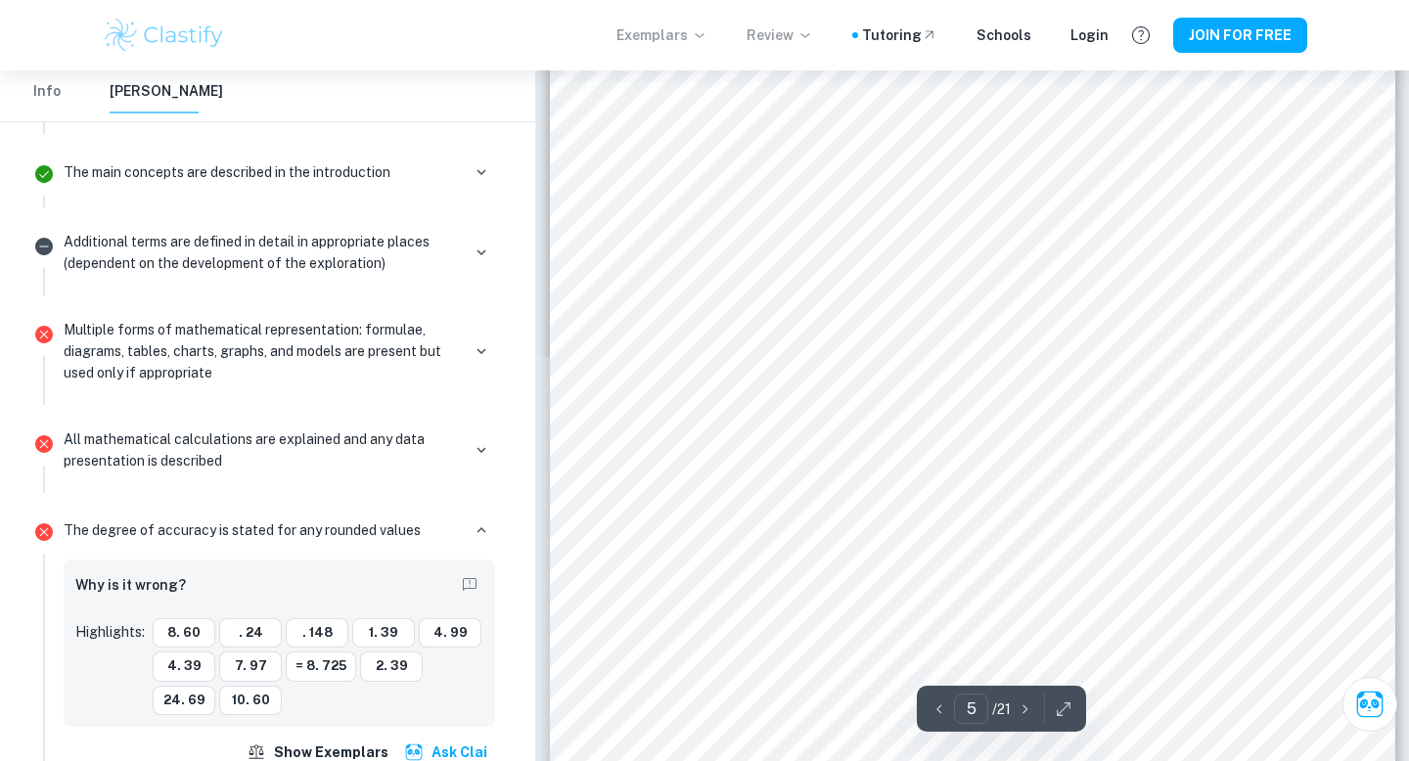
scroll to position [7179, 0]
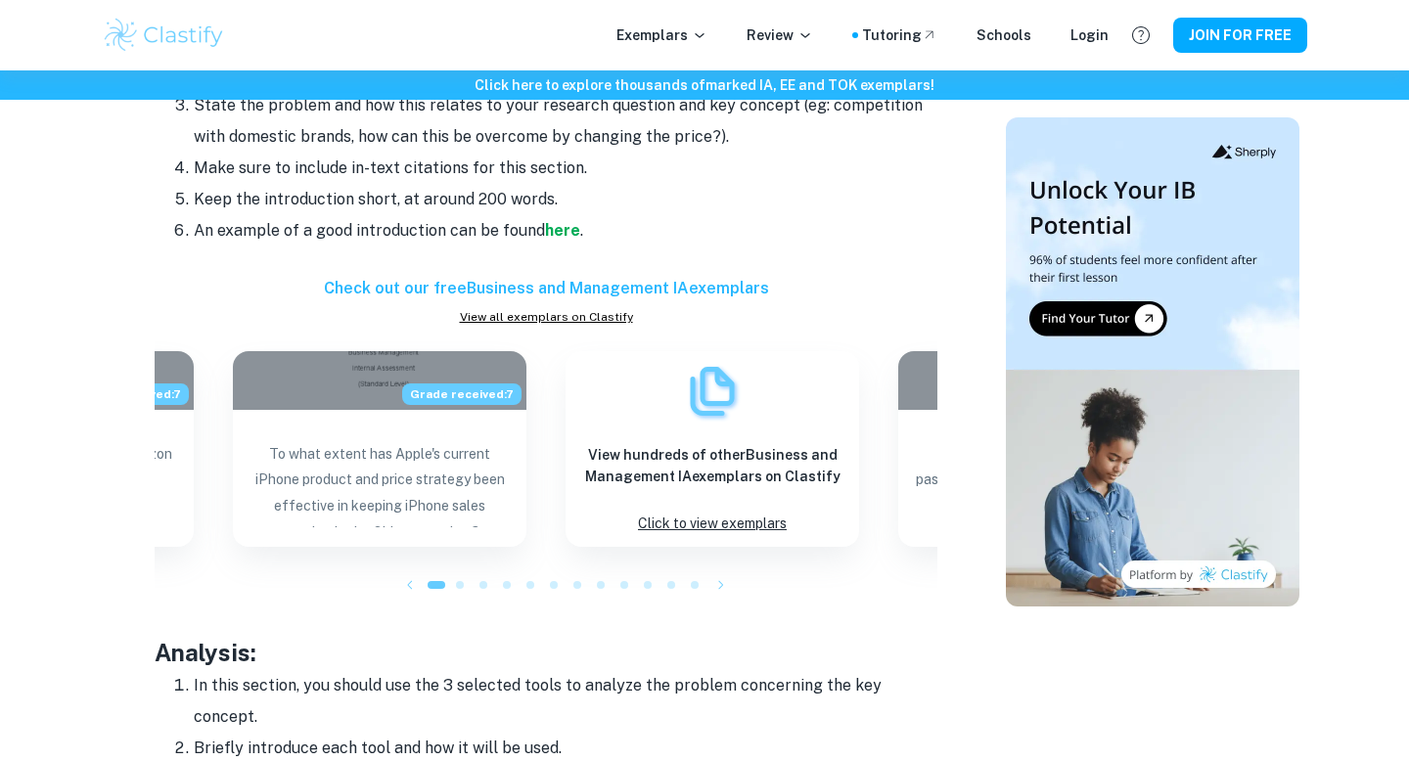
scroll to position [1933, 0]
